Goal: Navigation & Orientation: Find specific page/section

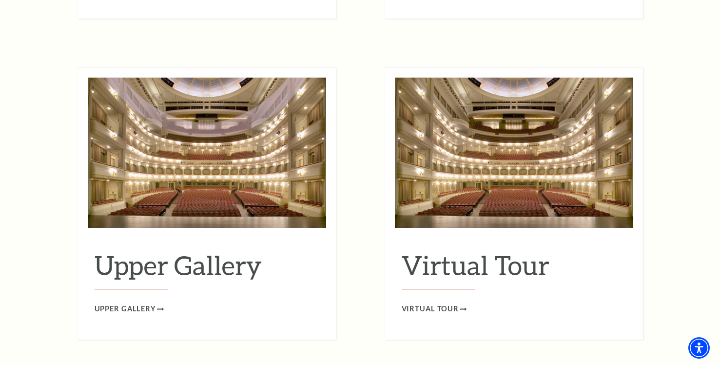
scroll to position [1601, 0]
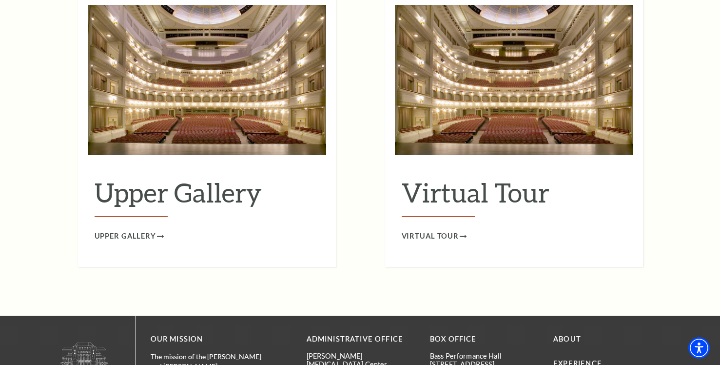
click at [160, 157] on div "Upper Gallery Upper Gallery" at bounding box center [207, 199] width 238 height 85
click at [134, 230] on span "Upper Gallery" at bounding box center [125, 236] width 61 height 12
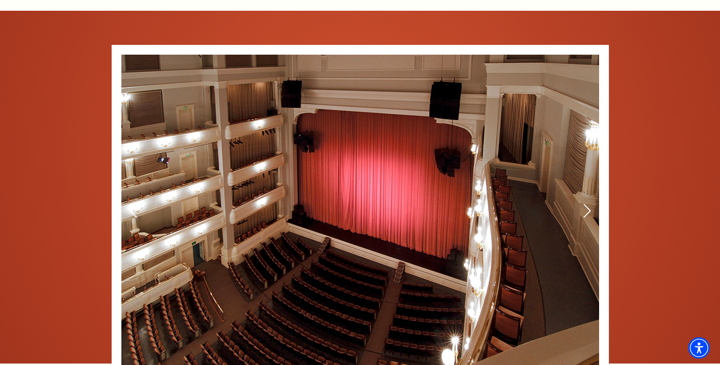
scroll to position [806, 0]
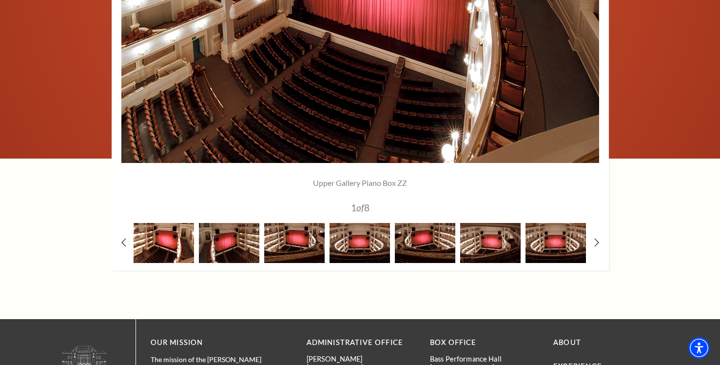
click at [177, 238] on img at bounding box center [164, 242] width 60 height 39
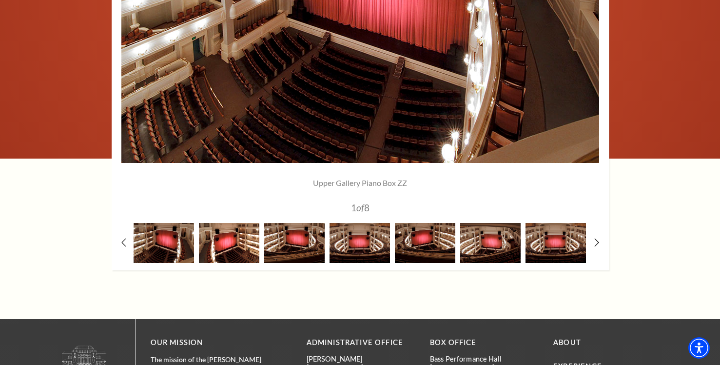
click at [251, 248] on img at bounding box center [229, 242] width 60 height 39
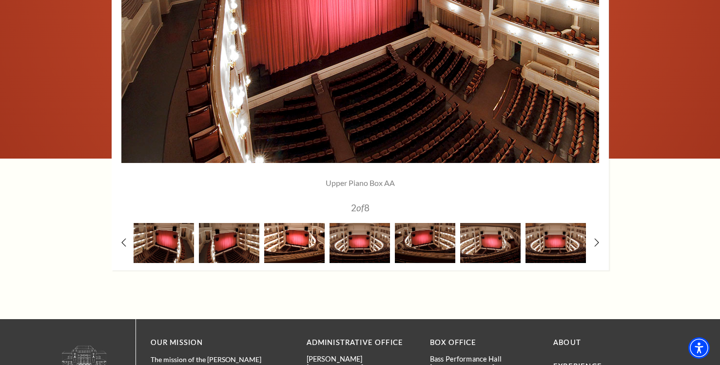
click at [307, 247] on img at bounding box center [294, 242] width 60 height 39
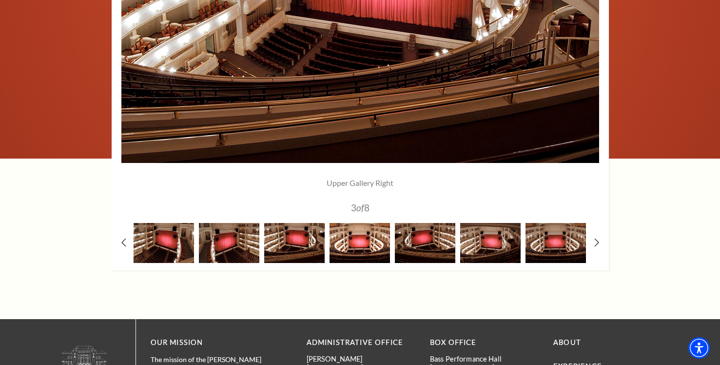
click at [383, 245] on img at bounding box center [359, 242] width 60 height 39
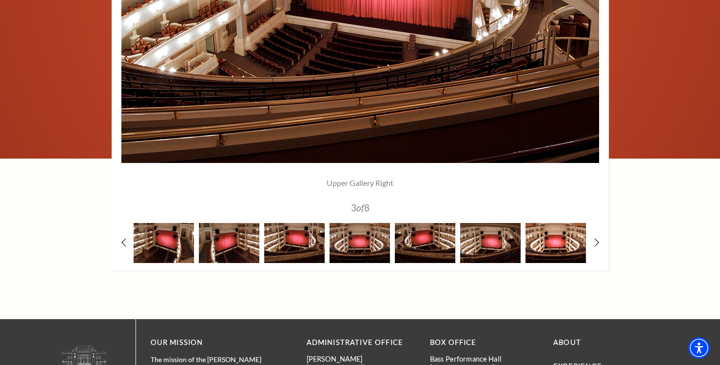
click at [526, 236] on img at bounding box center [555, 242] width 60 height 39
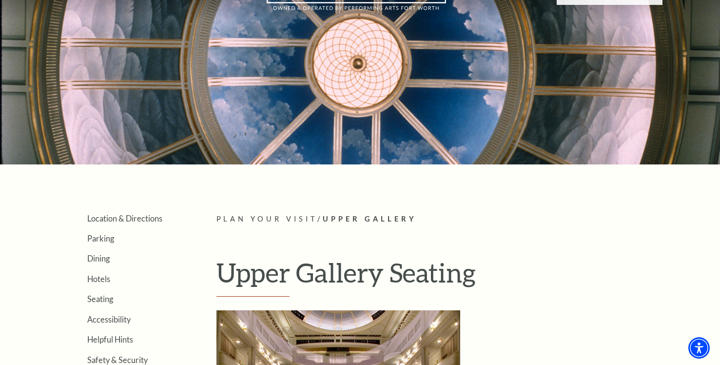
scroll to position [0, 0]
